Goal: Go to known website: Go to known website

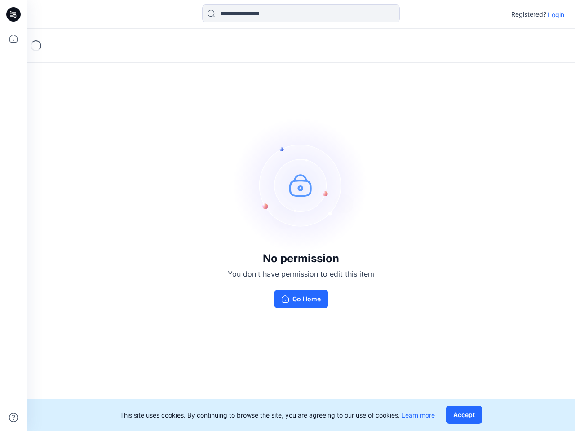
click at [287, 216] on img at bounding box center [301, 185] width 135 height 135
click at [14, 14] on icon at bounding box center [15, 14] width 4 height 0
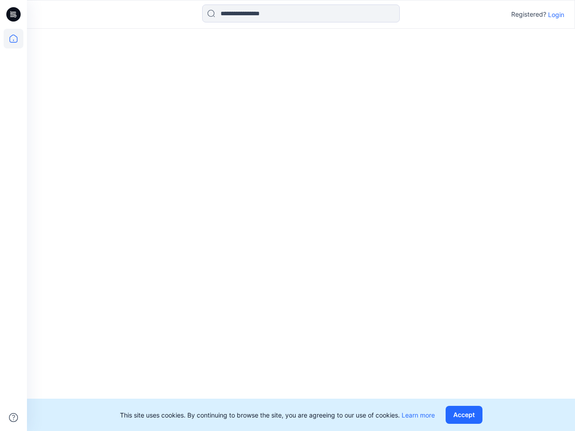
click at [13, 39] on icon at bounding box center [14, 39] width 20 height 20
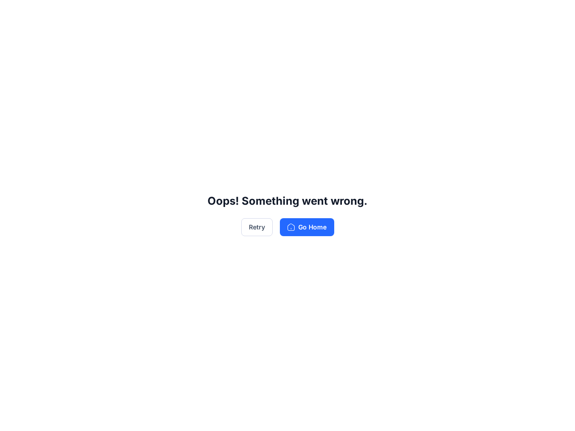
click at [13, 418] on div "Oops! Something went wrong. Retry Go Home" at bounding box center [287, 215] width 575 height 431
click at [301, 13] on div "Oops! Something went wrong. Retry Go Home" at bounding box center [287, 215] width 575 height 431
click at [556, 14] on div "Oops! Something went wrong. Retry Go Home" at bounding box center [287, 215] width 575 height 431
click at [466, 415] on div "Oops! Something went wrong. Retry Go Home" at bounding box center [287, 215] width 575 height 431
